Goal: Check status

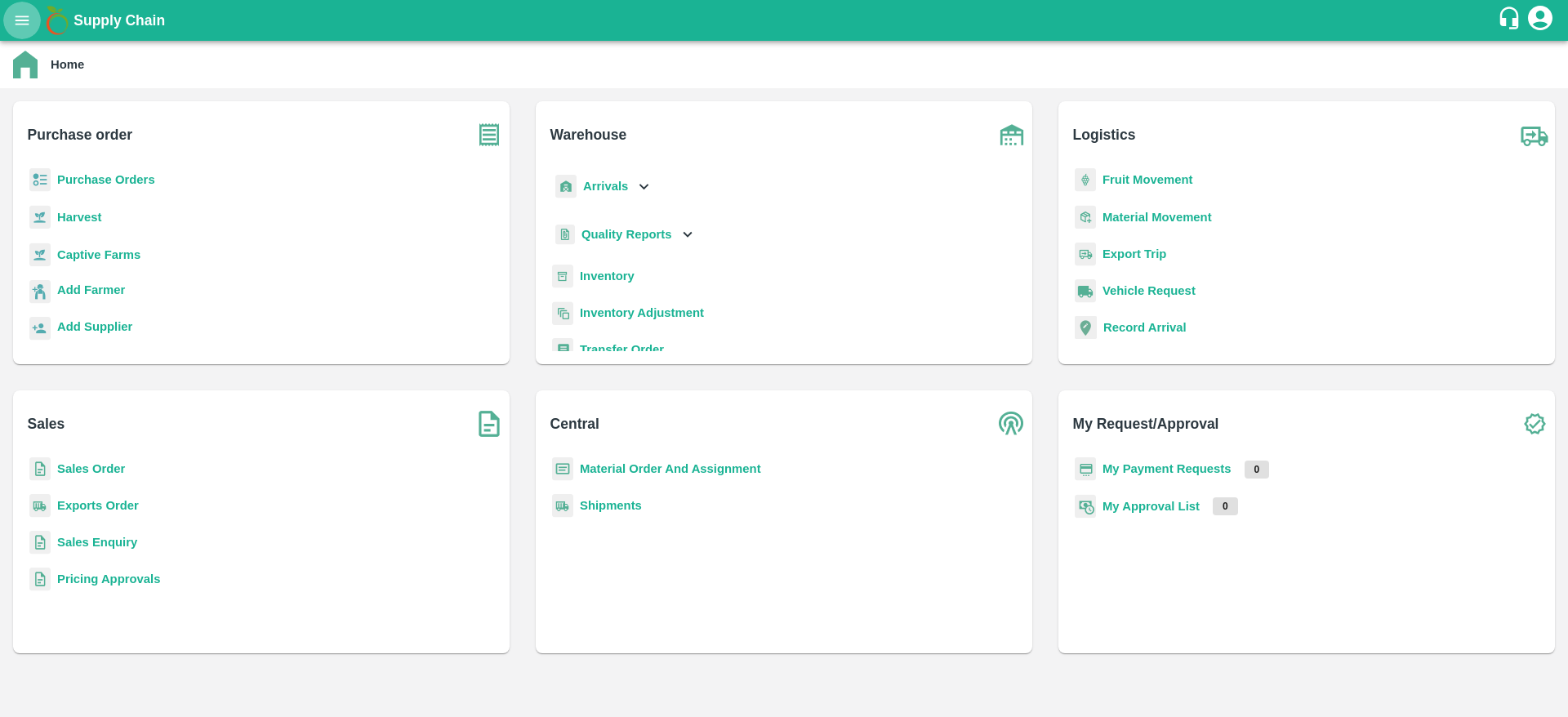
click at [18, 13] on icon "open drawer" at bounding box center [22, 20] width 18 height 18
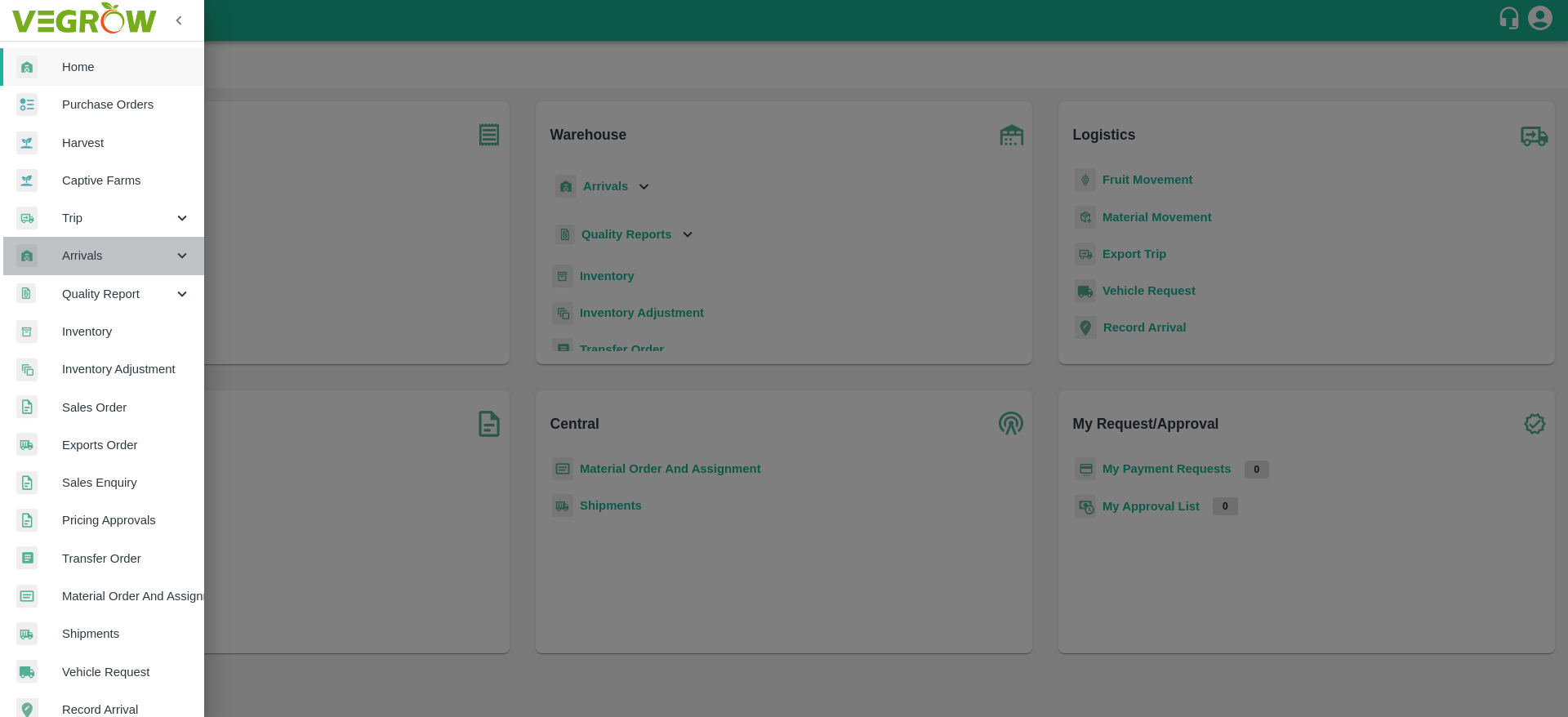
click at [118, 265] on span "Arrivals" at bounding box center [118, 255] width 111 height 18
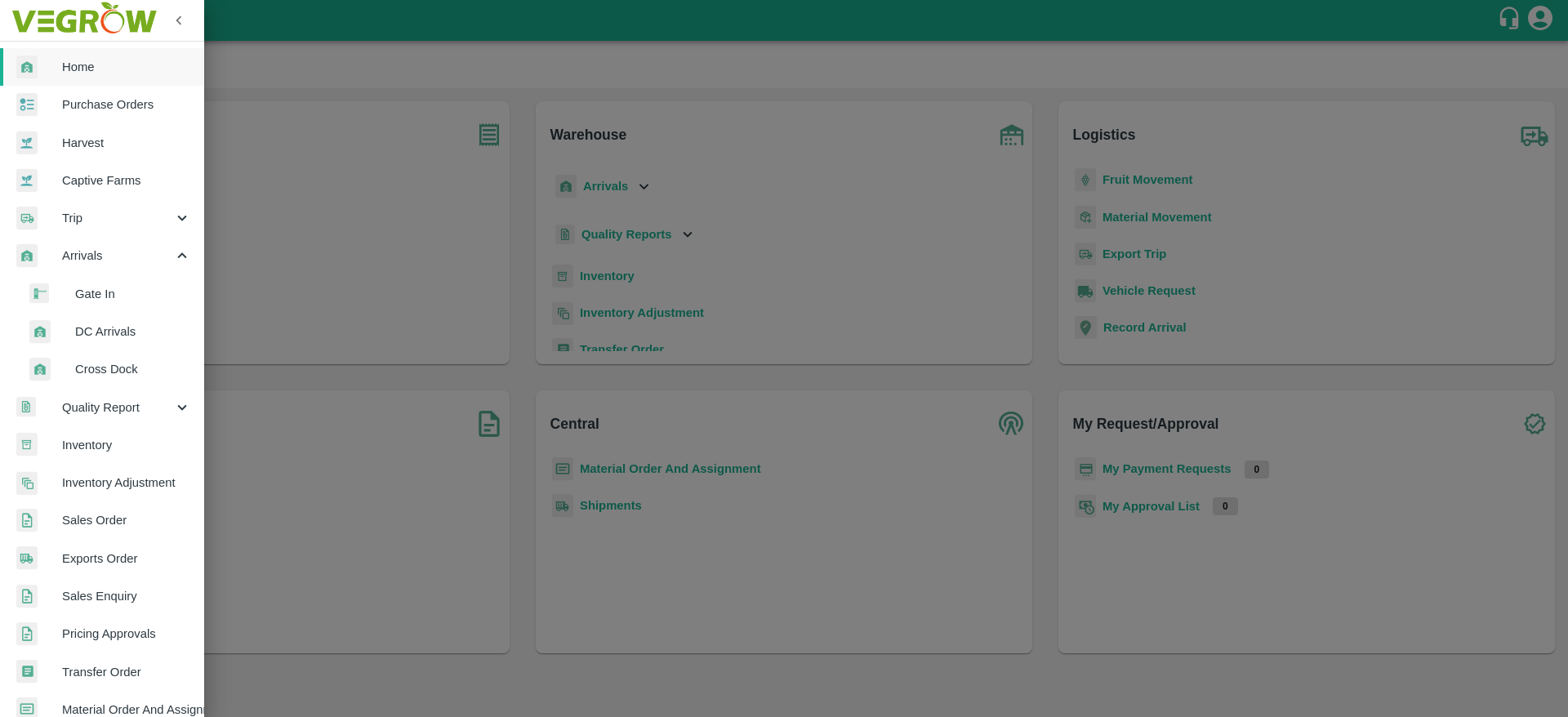
click at [101, 332] on span "DC Arrivals" at bounding box center [133, 331] width 116 height 18
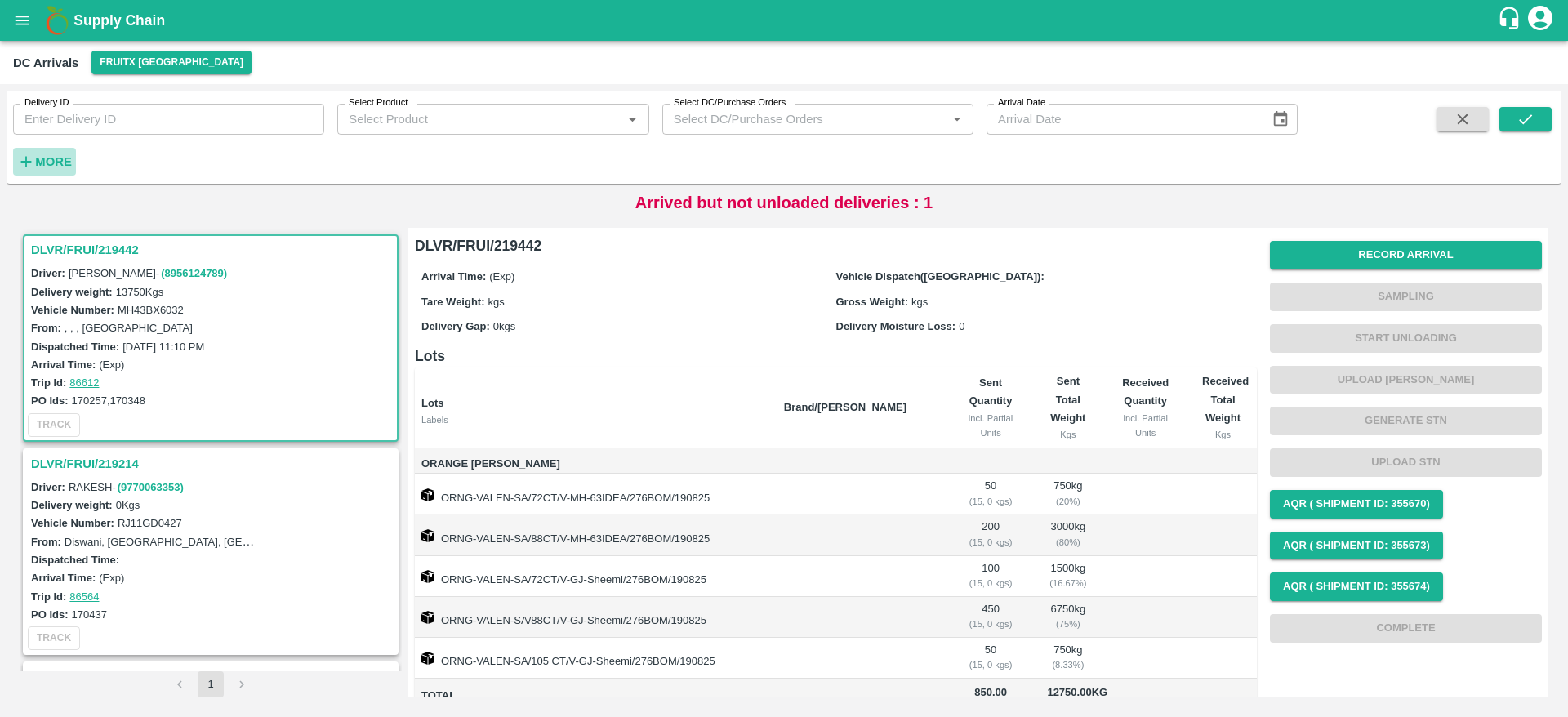
click at [50, 161] on strong "More" at bounding box center [54, 162] width 37 height 13
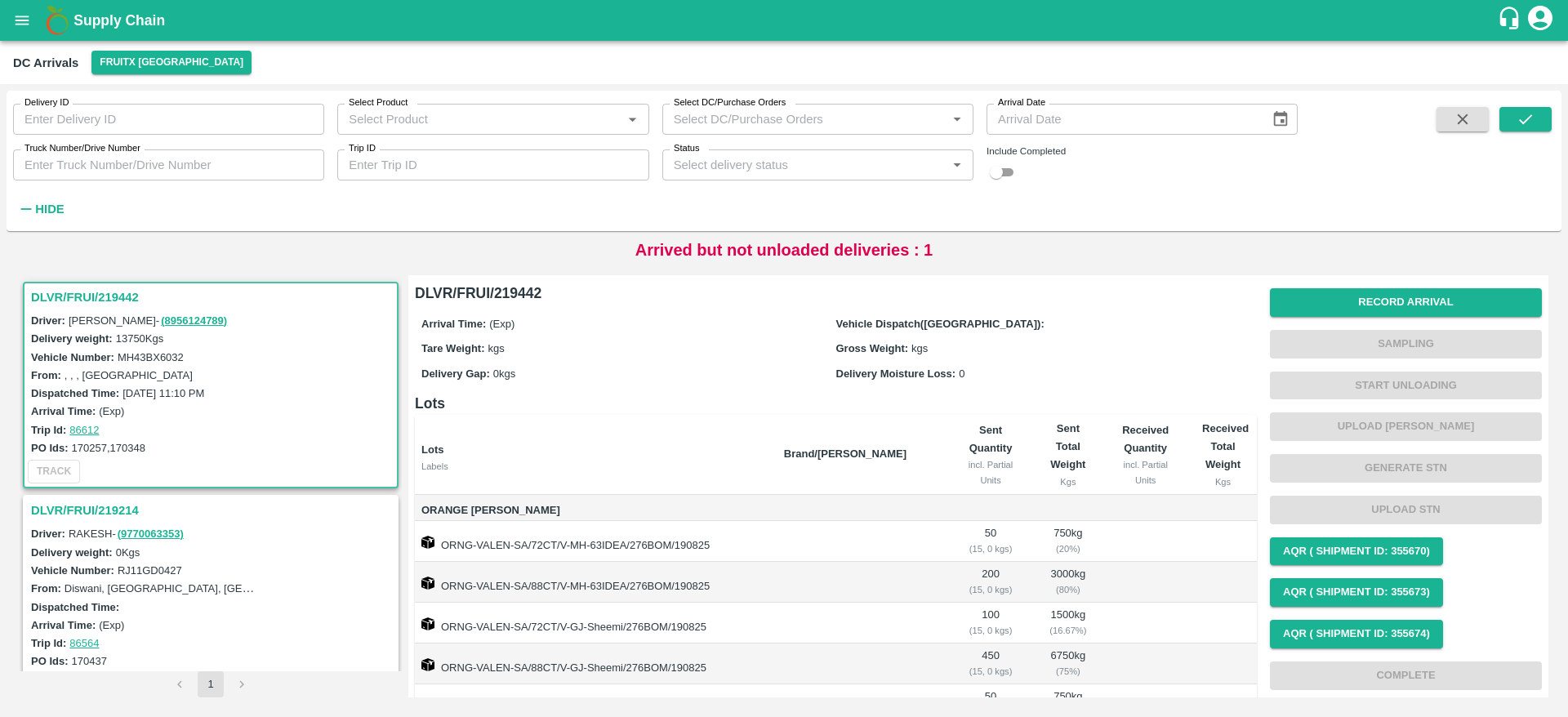
click at [850, 159] on input "Status" at bounding box center [804, 165] width 274 height 21
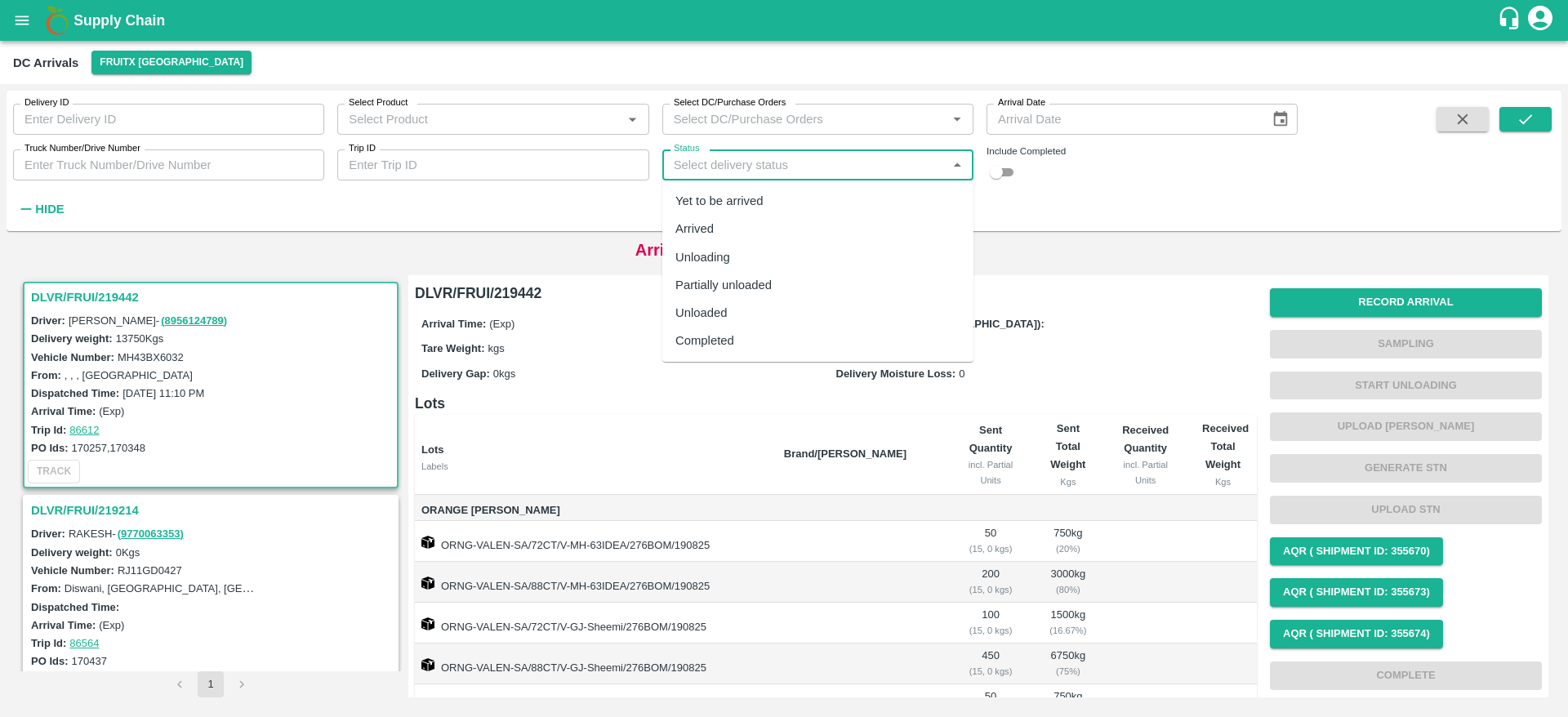
click at [808, 332] on div "Completed" at bounding box center [818, 340] width 311 height 28
type input "Completed"
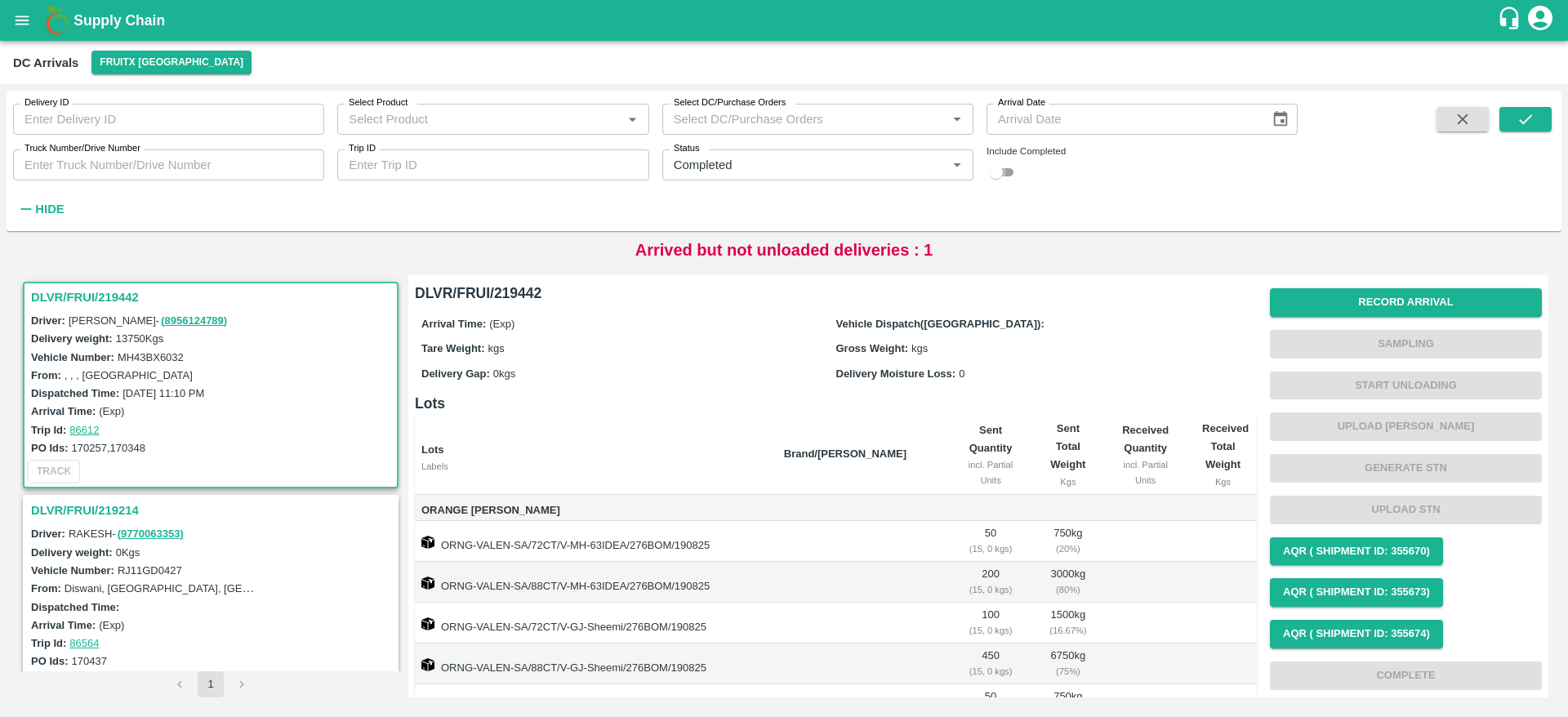
click at [1005, 166] on input "checkbox" at bounding box center [996, 171] width 59 height 19
checkbox input "true"
click at [1516, 127] on icon "submit" at bounding box center [1524, 119] width 18 height 18
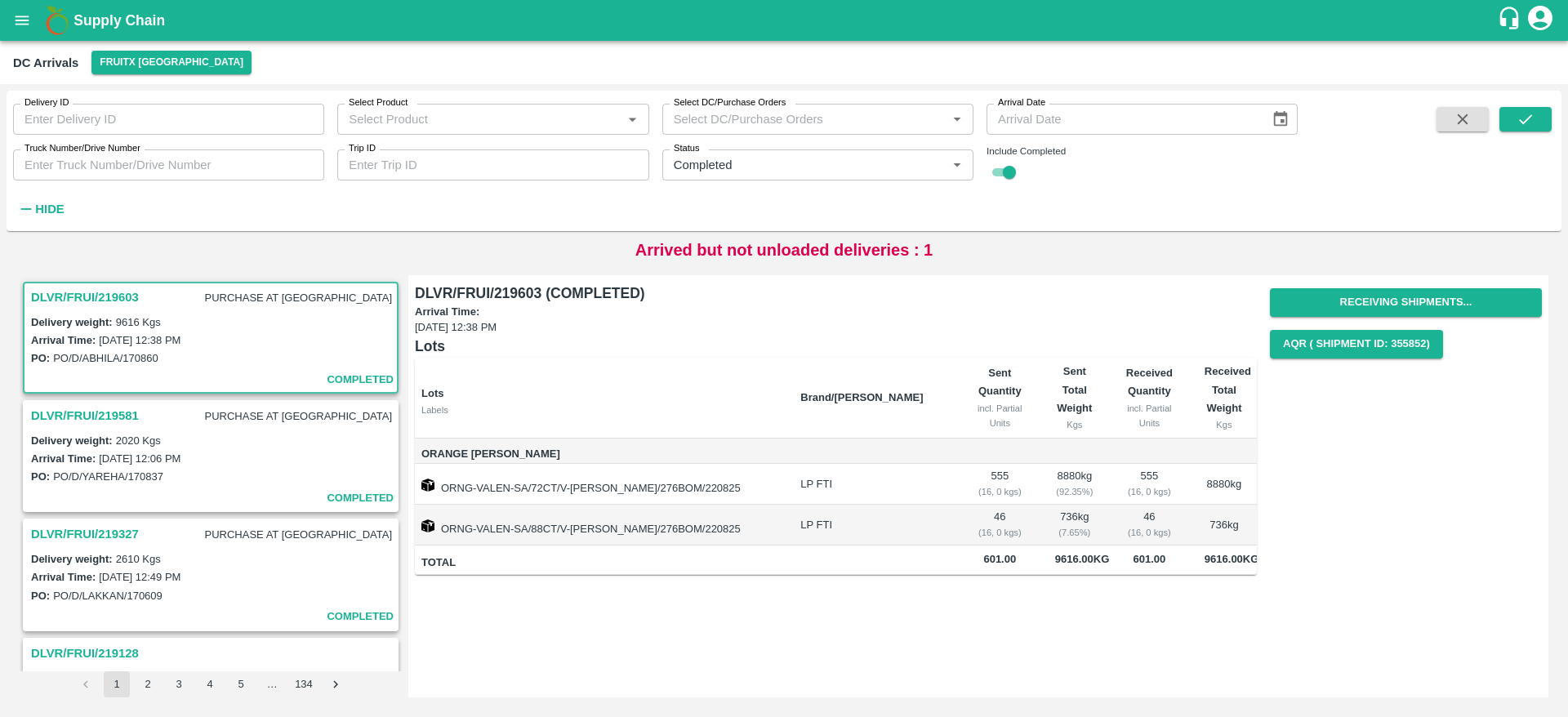
click at [77, 302] on h3 "DLVR/FRUI/219603" at bounding box center [85, 297] width 108 height 21
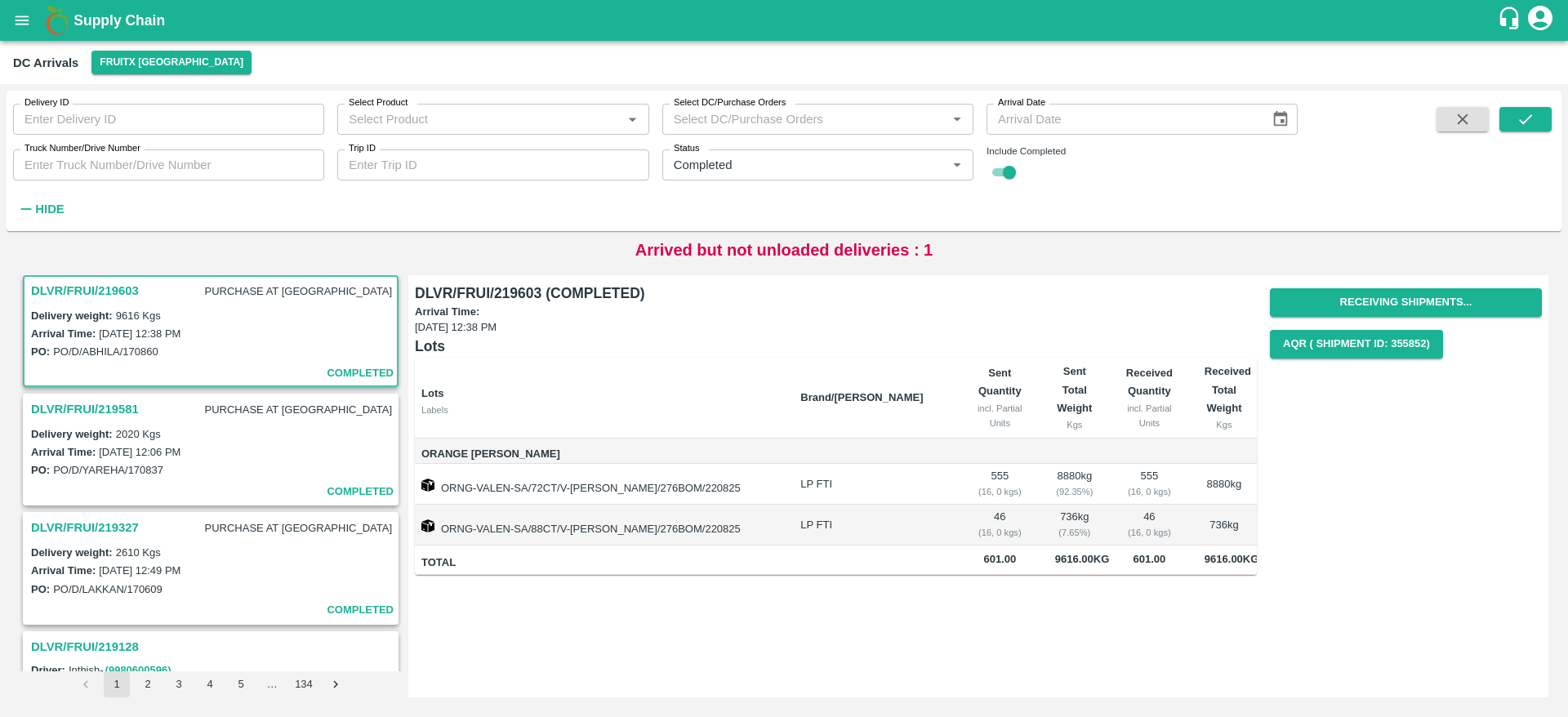
click at [18, 33] on button "open drawer" at bounding box center [22, 20] width 38 height 38
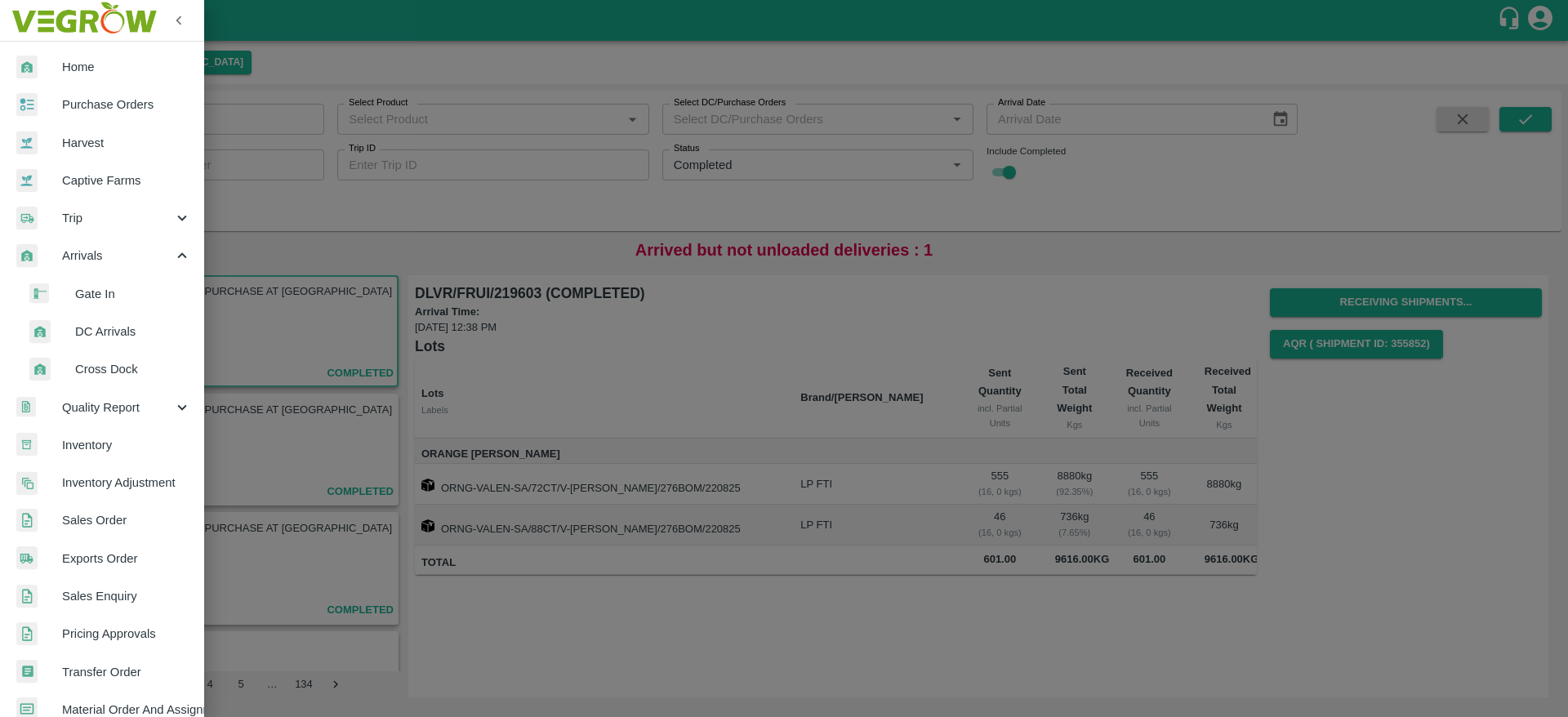
click at [121, 319] on li "DC Arrivals" at bounding box center [108, 331] width 191 height 38
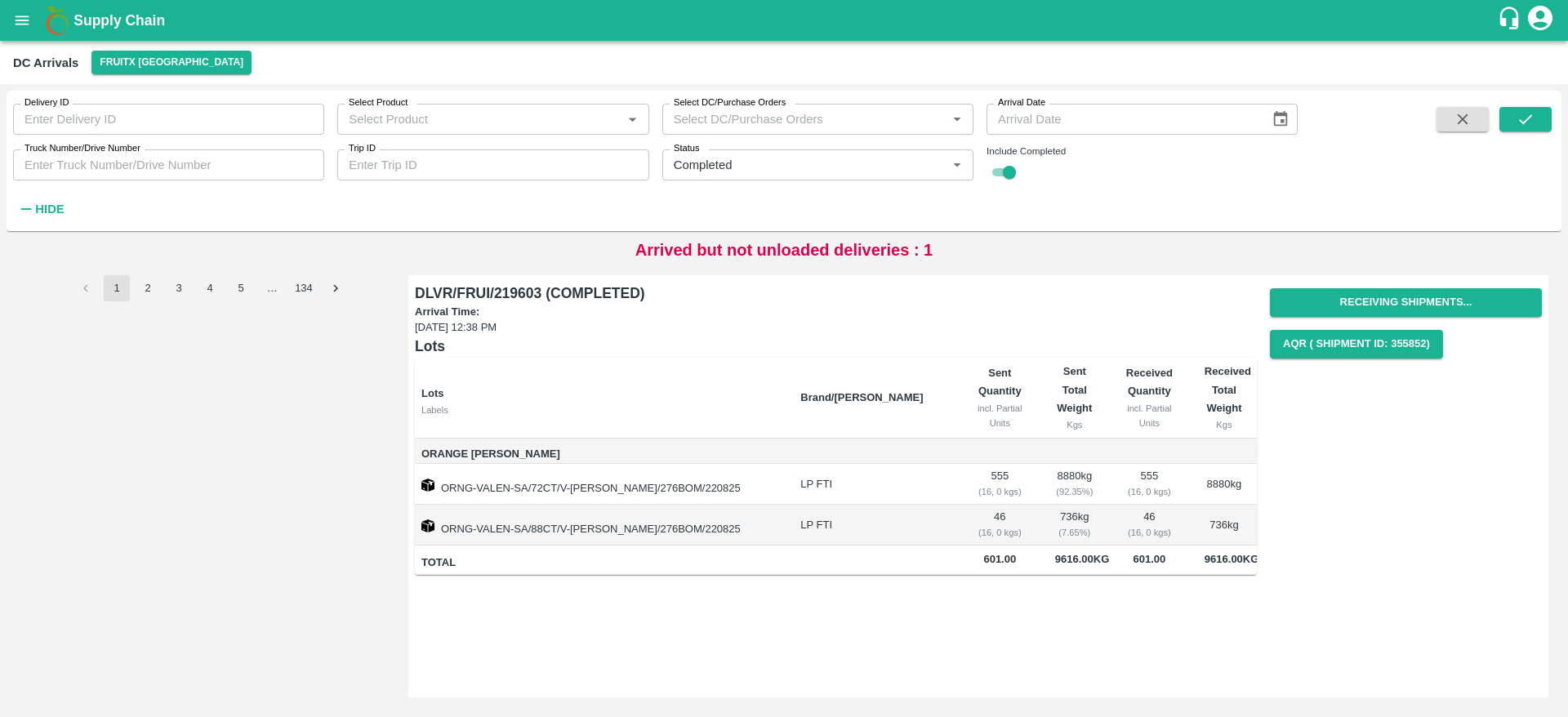
click at [97, 28] on b "Supply Chain" at bounding box center [118, 20] width 92 height 16
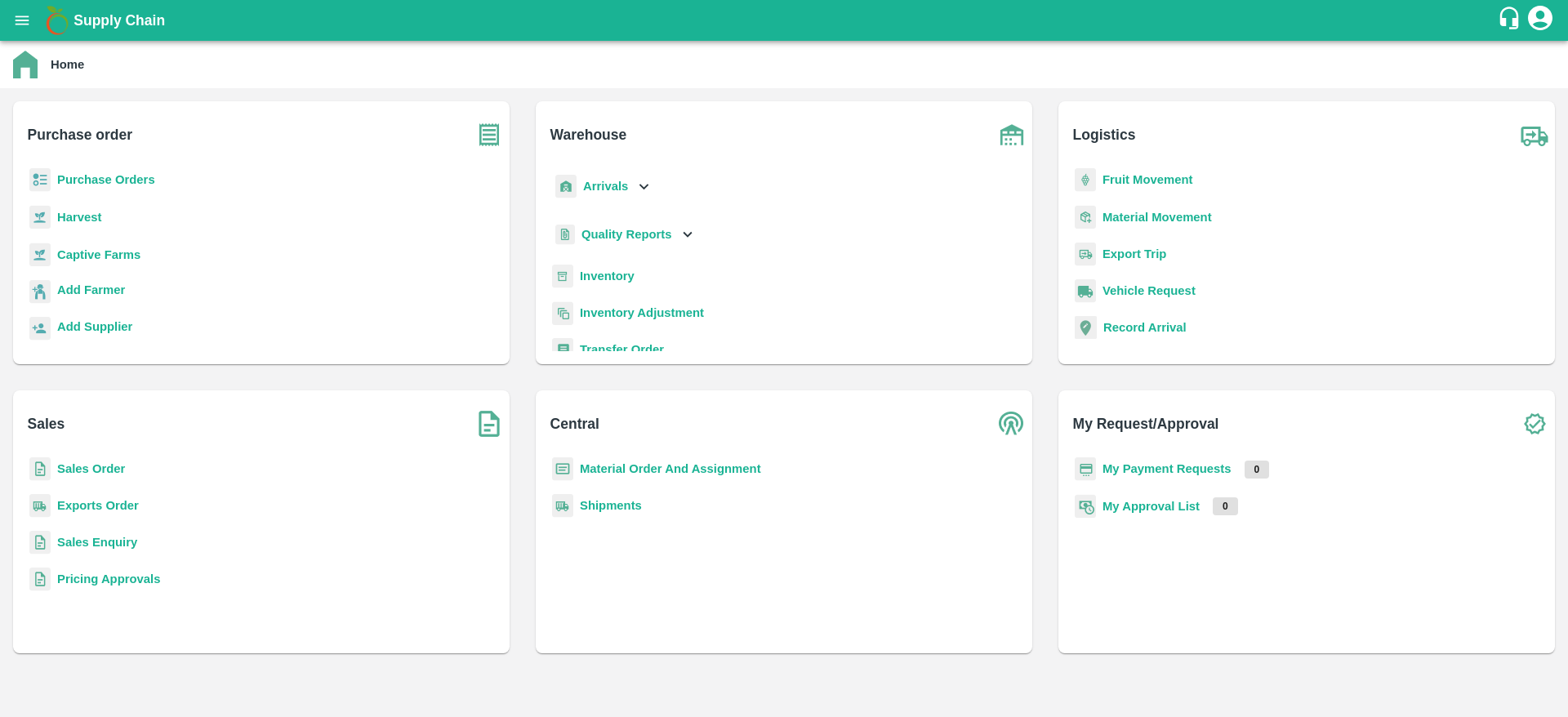
click at [95, 25] on b "Supply Chain" at bounding box center [118, 20] width 92 height 16
